Goal: Task Accomplishment & Management: Manage account settings

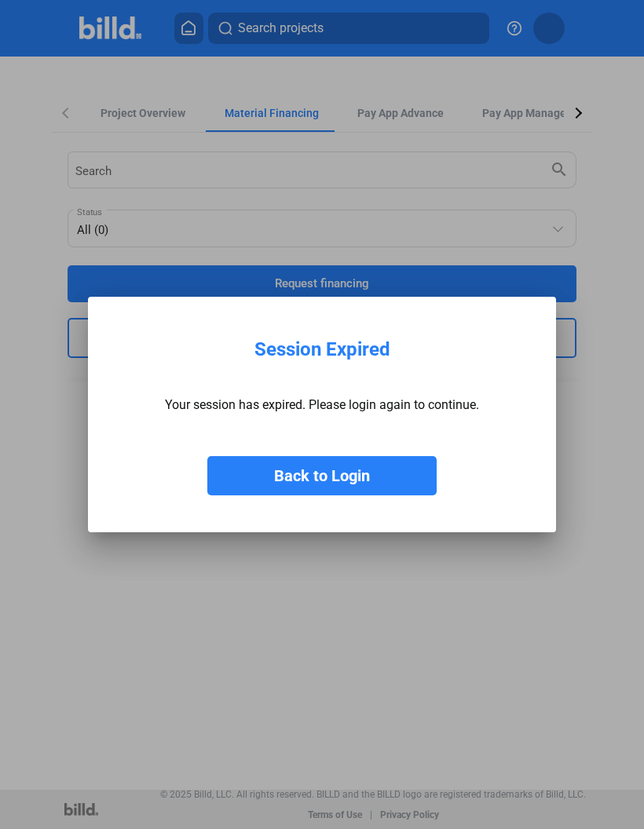
click at [353, 484] on button "Back to Login" at bounding box center [321, 475] width 229 height 39
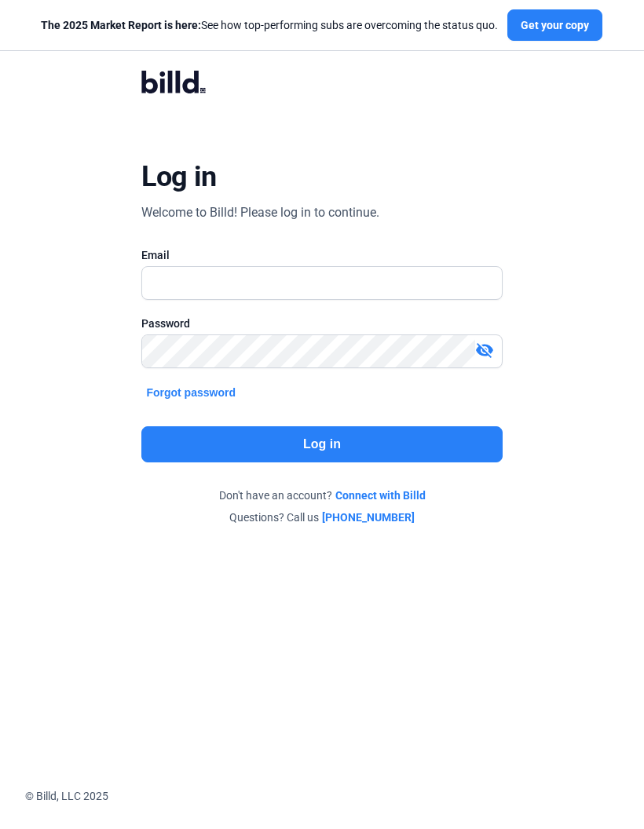
click at [330, 285] on input "text" at bounding box center [313, 283] width 342 height 32
type input "[EMAIL_ADDRESS][DOMAIN_NAME]"
click at [360, 444] on button "Log in" at bounding box center [321, 444] width 360 height 36
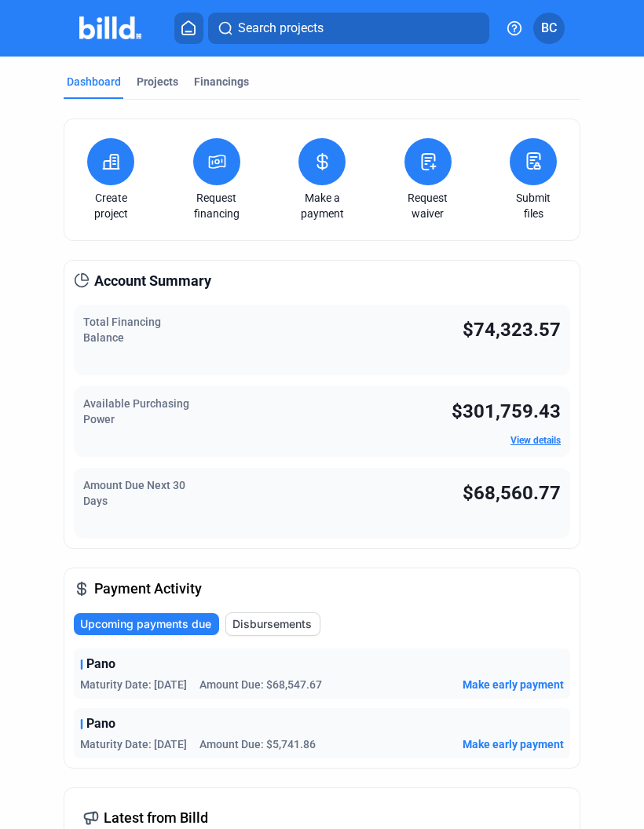
click at [225, 167] on icon at bounding box center [217, 161] width 16 height 13
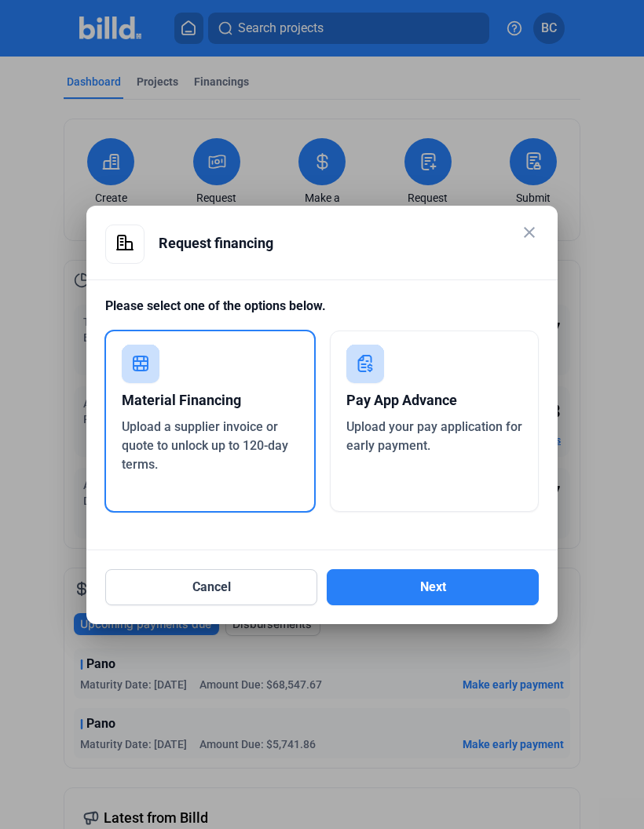
click at [454, 586] on button "Next" at bounding box center [433, 587] width 212 height 36
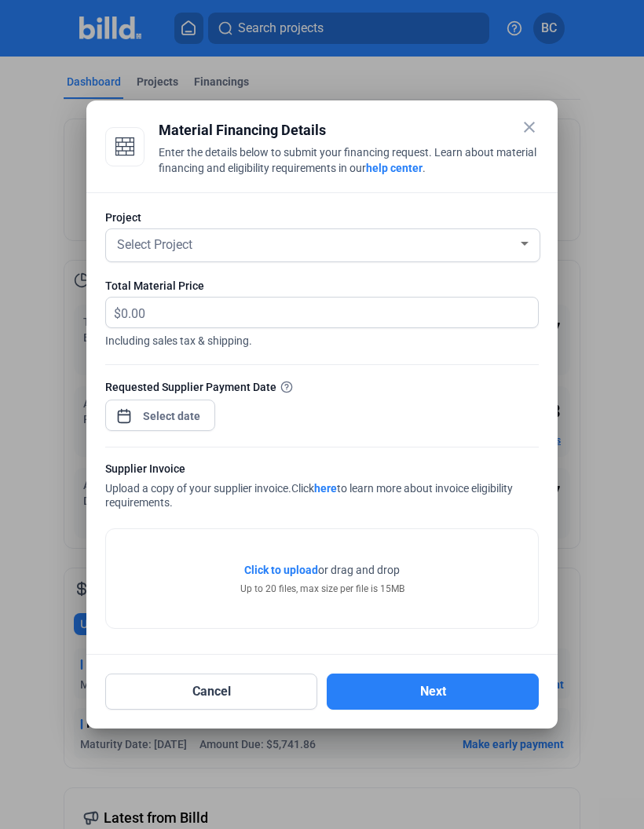
click at [537, 126] on mat-icon "close" at bounding box center [529, 127] width 19 height 19
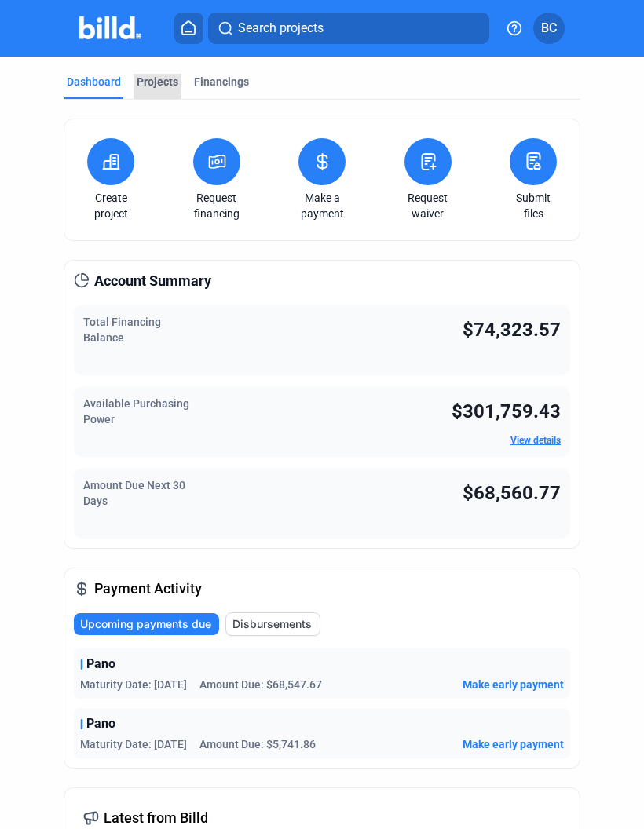
click at [146, 78] on div "Projects" at bounding box center [158, 82] width 42 height 16
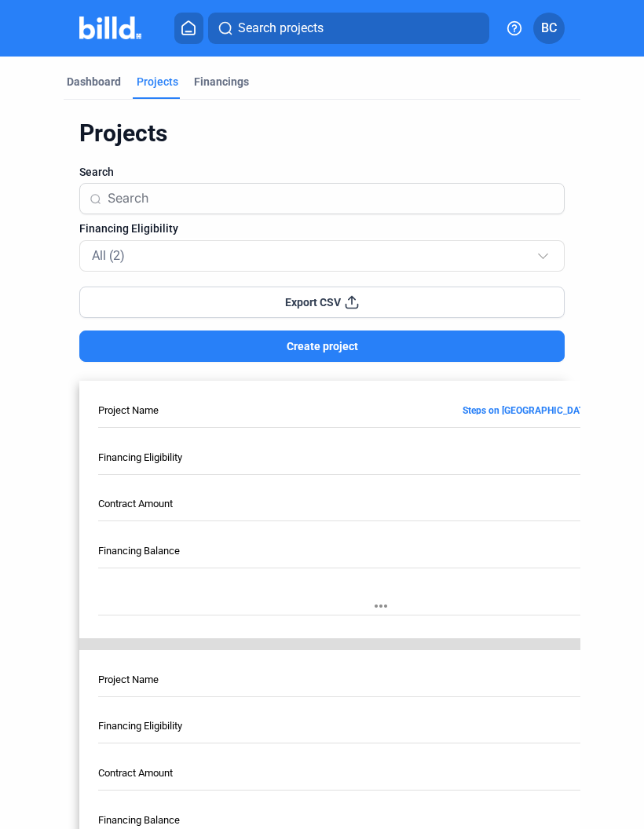
click at [539, 250] on div at bounding box center [544, 248] width 17 height 25
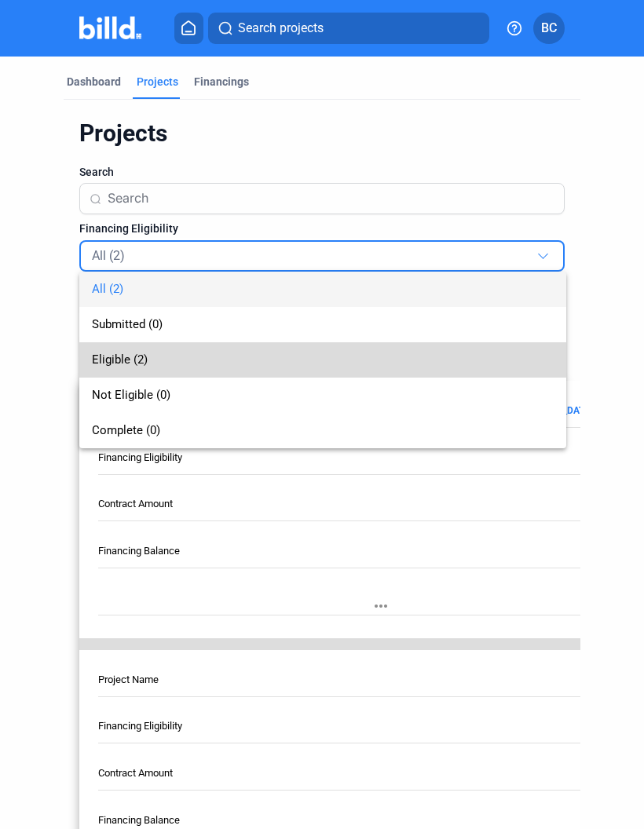
click at [137, 364] on span "Eligible (2)" at bounding box center [120, 360] width 56 height 14
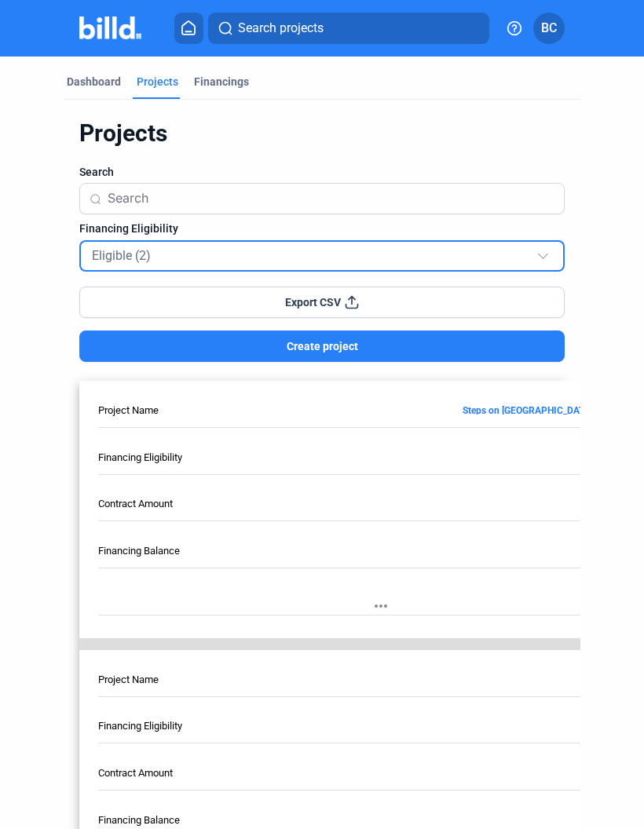
click at [248, 258] on div "Eligible (2)" at bounding box center [314, 255] width 444 height 20
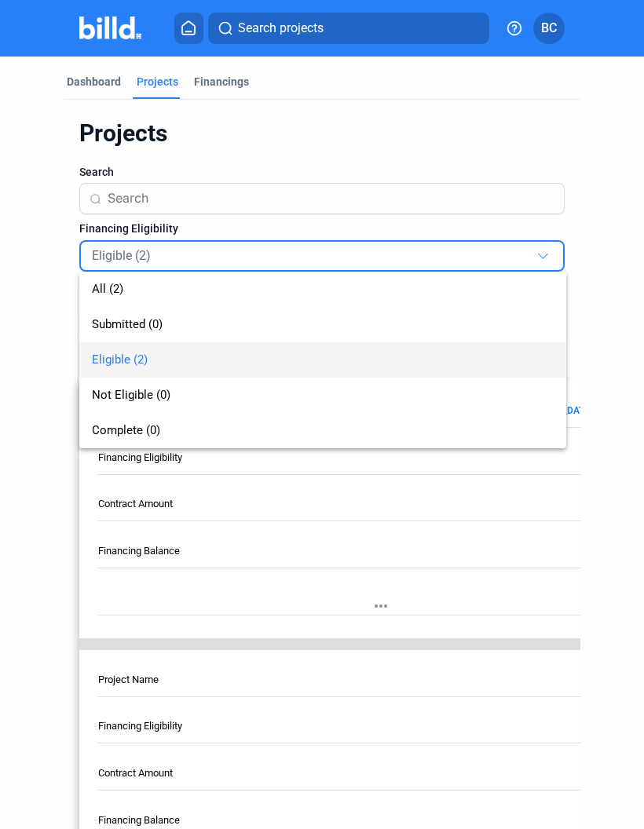
click at [411, 139] on div at bounding box center [322, 414] width 644 height 829
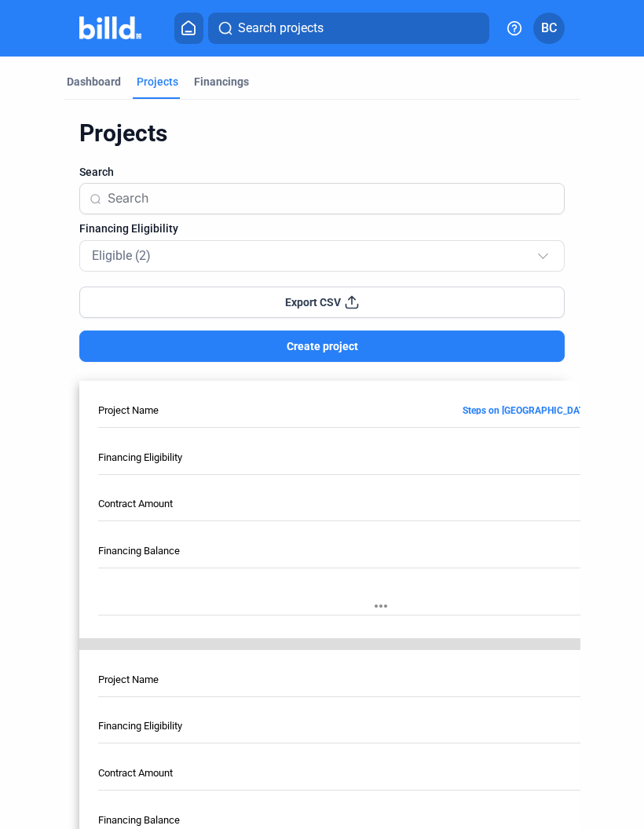
click at [222, 75] on div "Financings" at bounding box center [221, 82] width 55 height 16
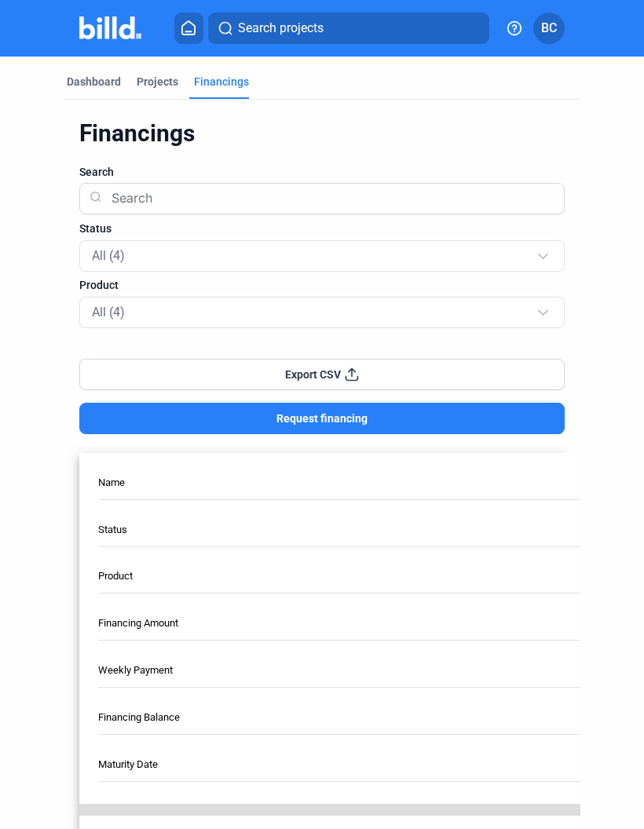
click at [539, 257] on div at bounding box center [544, 248] width 17 height 25
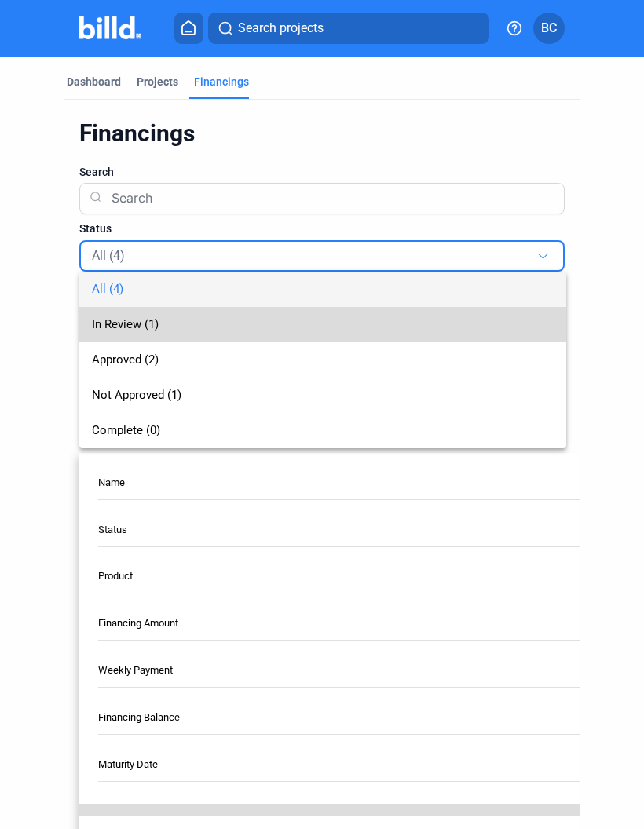
click at [134, 329] on span "In Review (1)" at bounding box center [125, 324] width 67 height 14
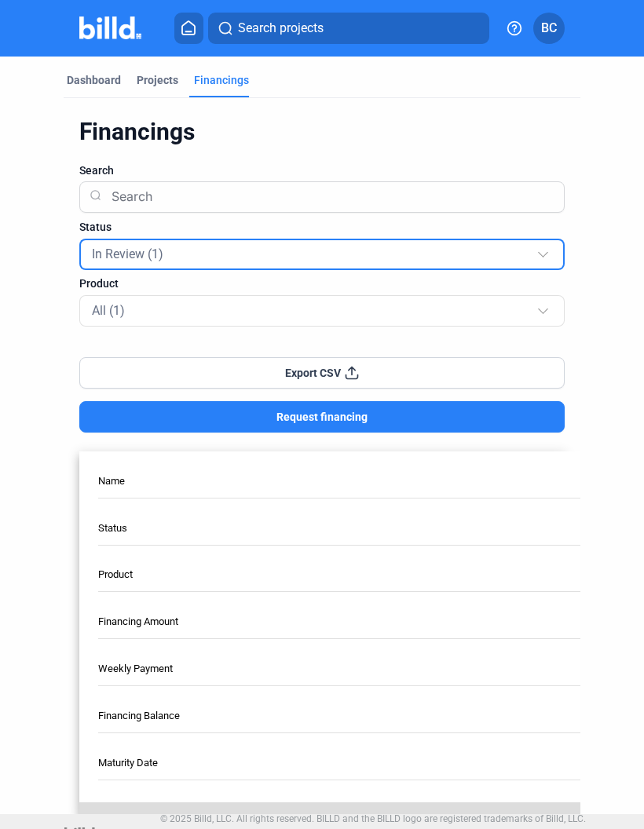
click at [143, 317] on div "All (1)" at bounding box center [314, 310] width 444 height 20
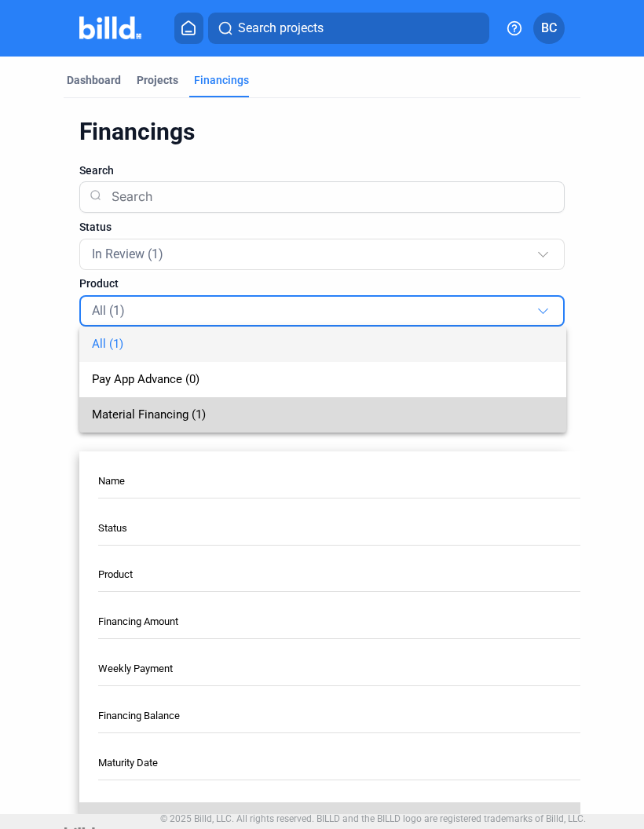
click at [188, 414] on span "Material Financing (1)" at bounding box center [149, 414] width 114 height 14
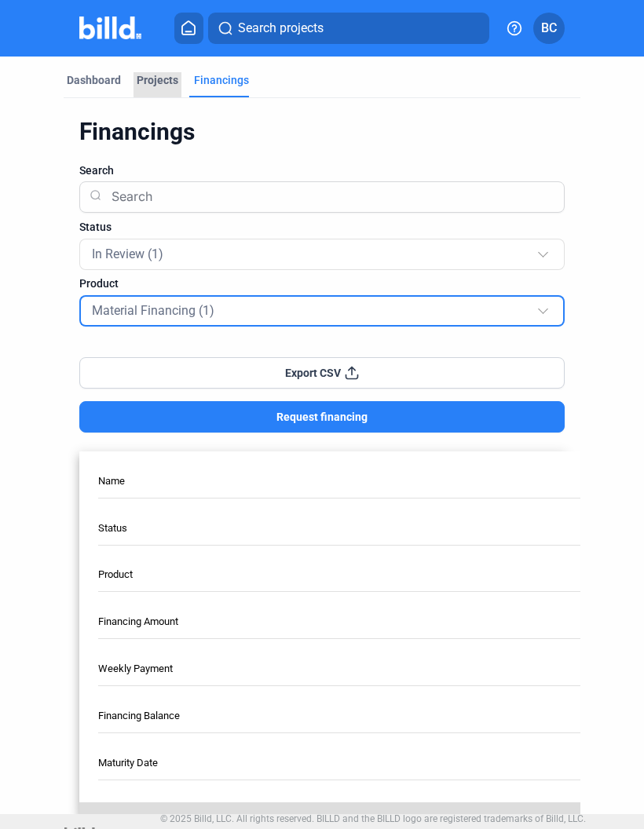
click at [157, 74] on div "Projects" at bounding box center [158, 80] width 42 height 16
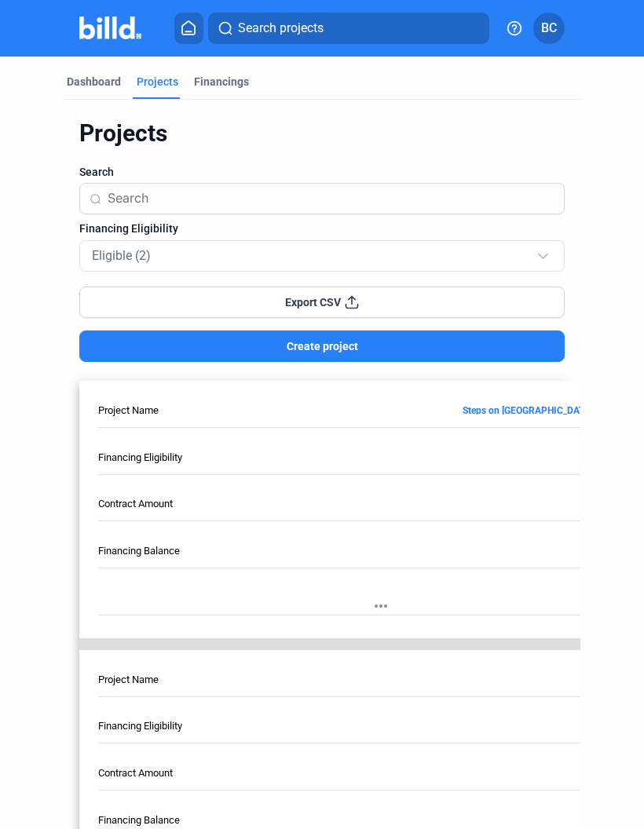
click at [469, 158] on div "Projects Search Financing Eligibility Eligible (2) Export CSV Create project Pr…" at bounding box center [322, 519] width 517 height 801
